Goal: Check status

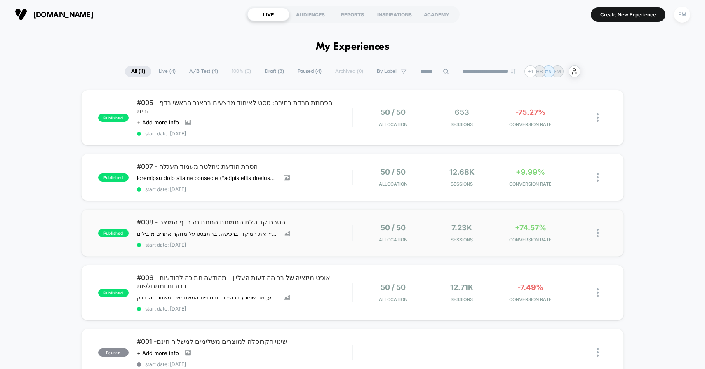
click at [499, 213] on div "published #008 - הסרת קרוסלת התמונות התחתונה בדף המוצר ההשערה שלנו: הסרת קרוסלת…" at bounding box center [352, 232] width 543 height 47
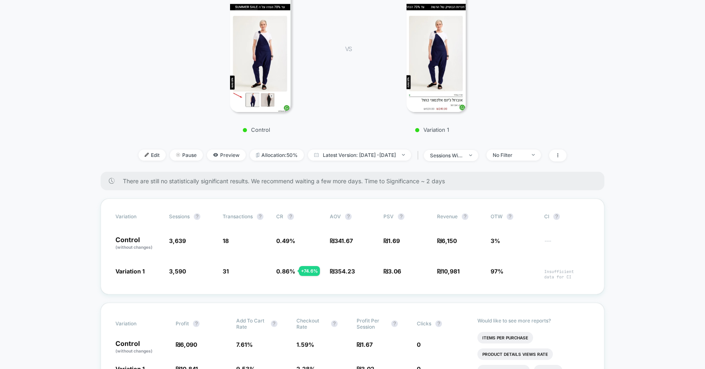
scroll to position [163, 0]
